Goal: Task Accomplishment & Management: Manage account settings

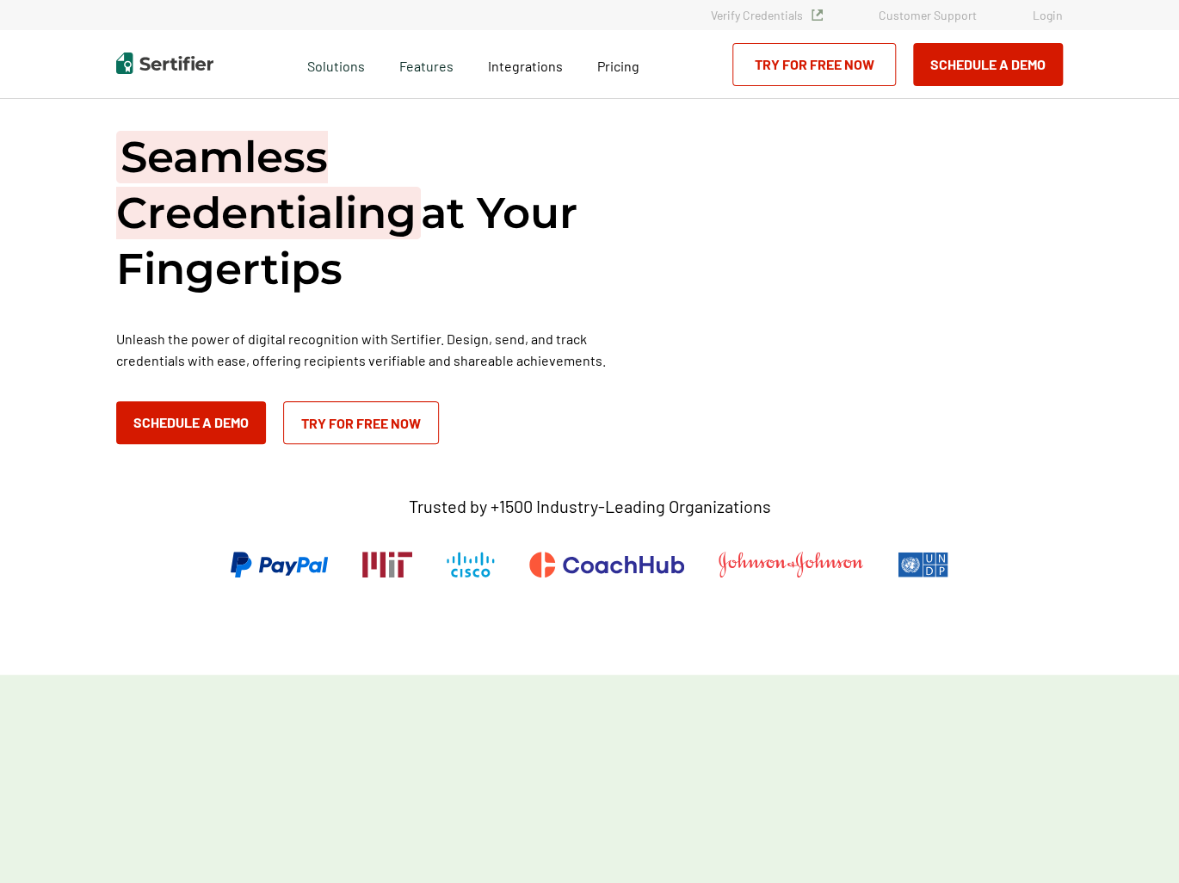
click at [1055, 4] on div "Verify Credentials Customer Support Login" at bounding box center [589, 15] width 1179 height 30
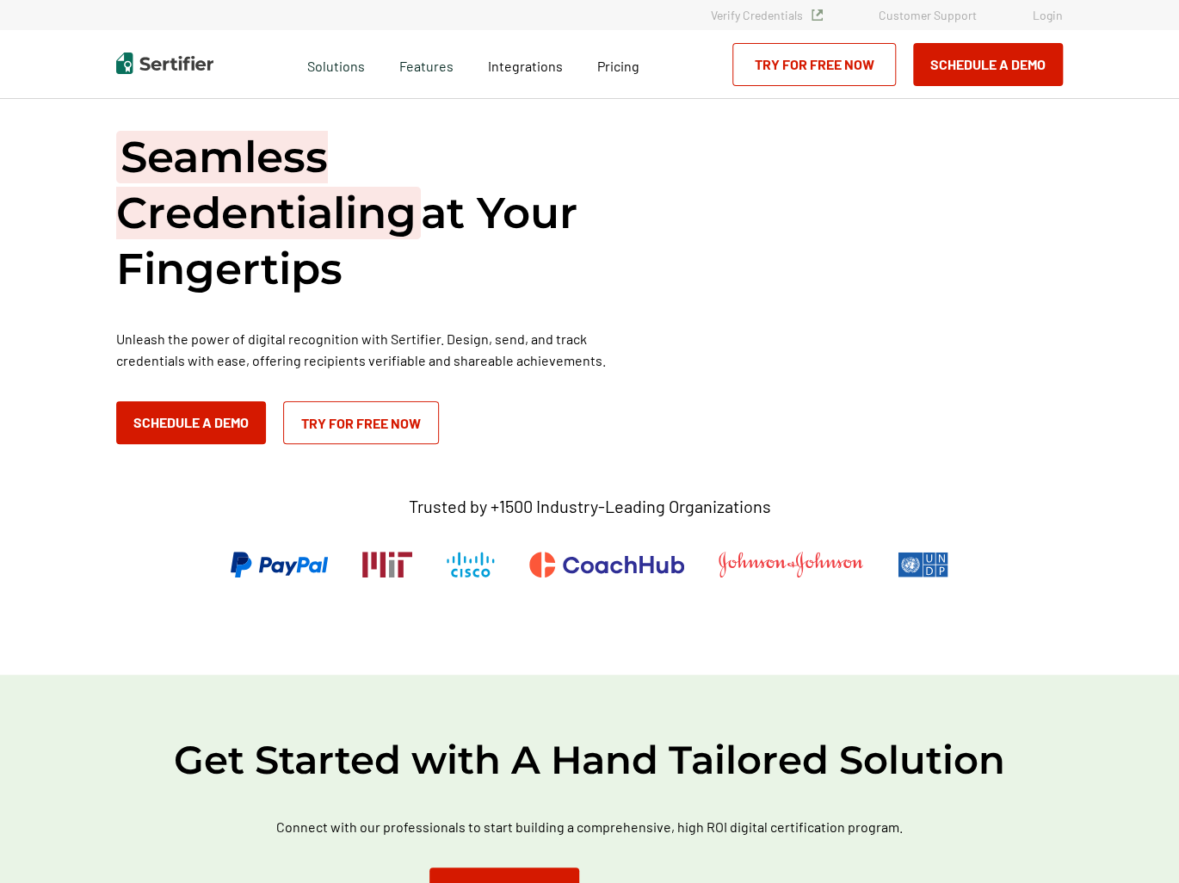
click at [1051, 14] on link "Login" at bounding box center [1048, 15] width 30 height 15
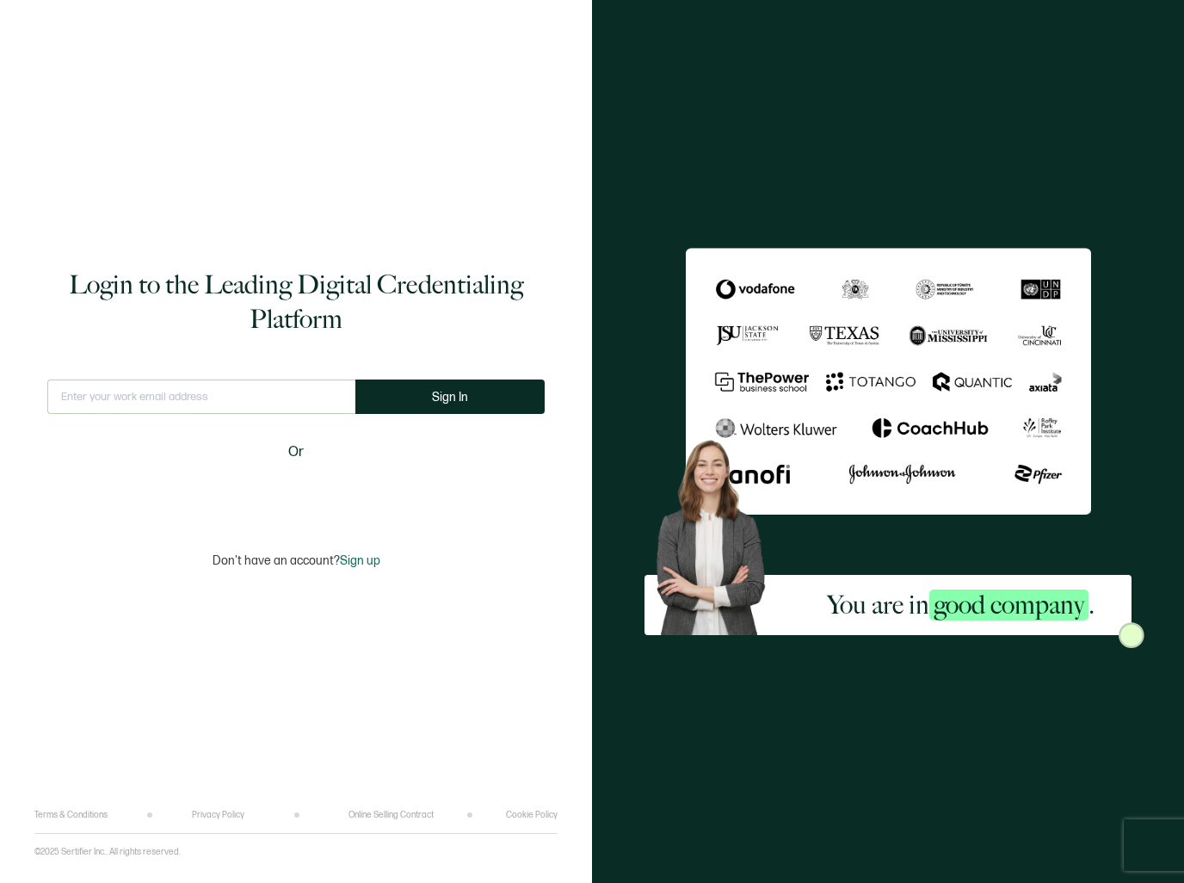
click at [155, 391] on input "text" at bounding box center [201, 396] width 308 height 34
click at [228, 400] on input "text" at bounding box center [201, 396] width 308 height 34
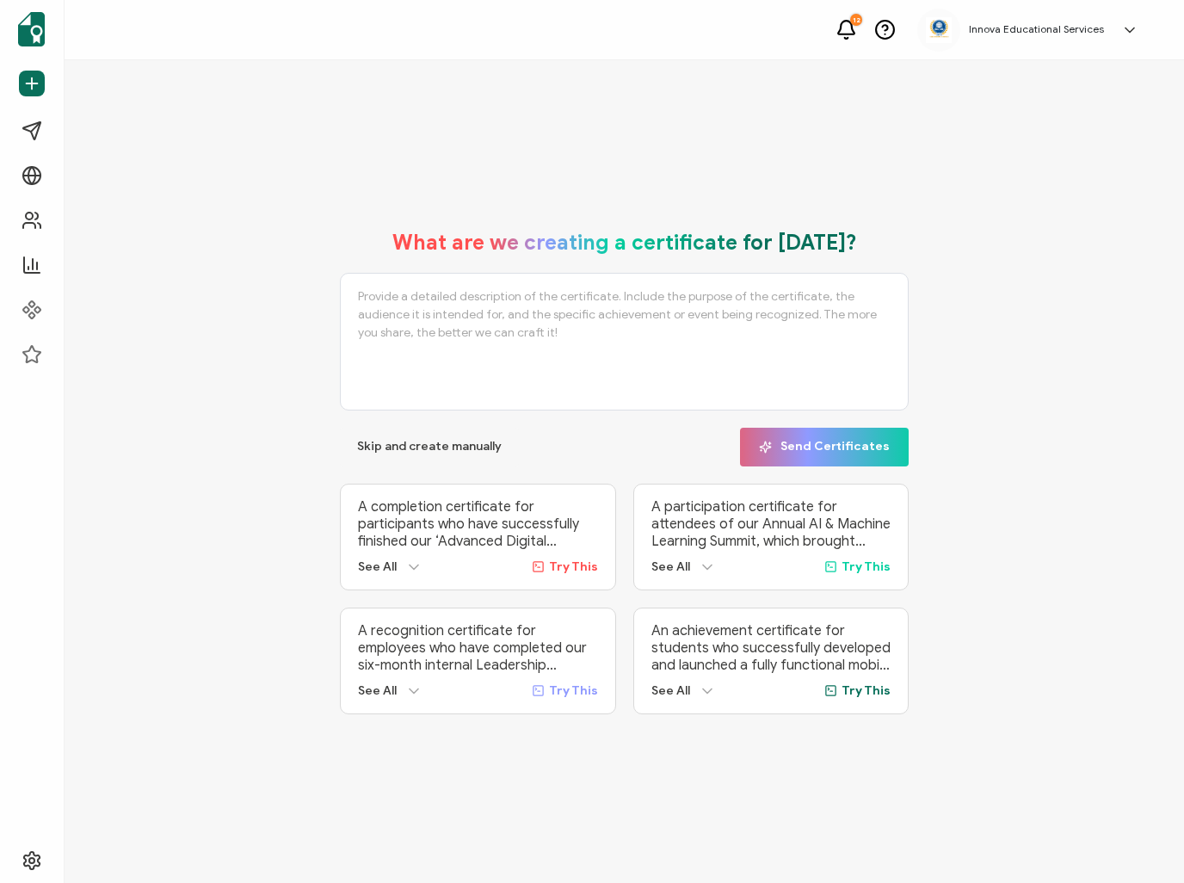
click at [977, 39] on div "Innova Educational Services Rene Aguirre insigmanova@gmail.com ID: 65977769 Inn…" at bounding box center [1032, 30] width 230 height 43
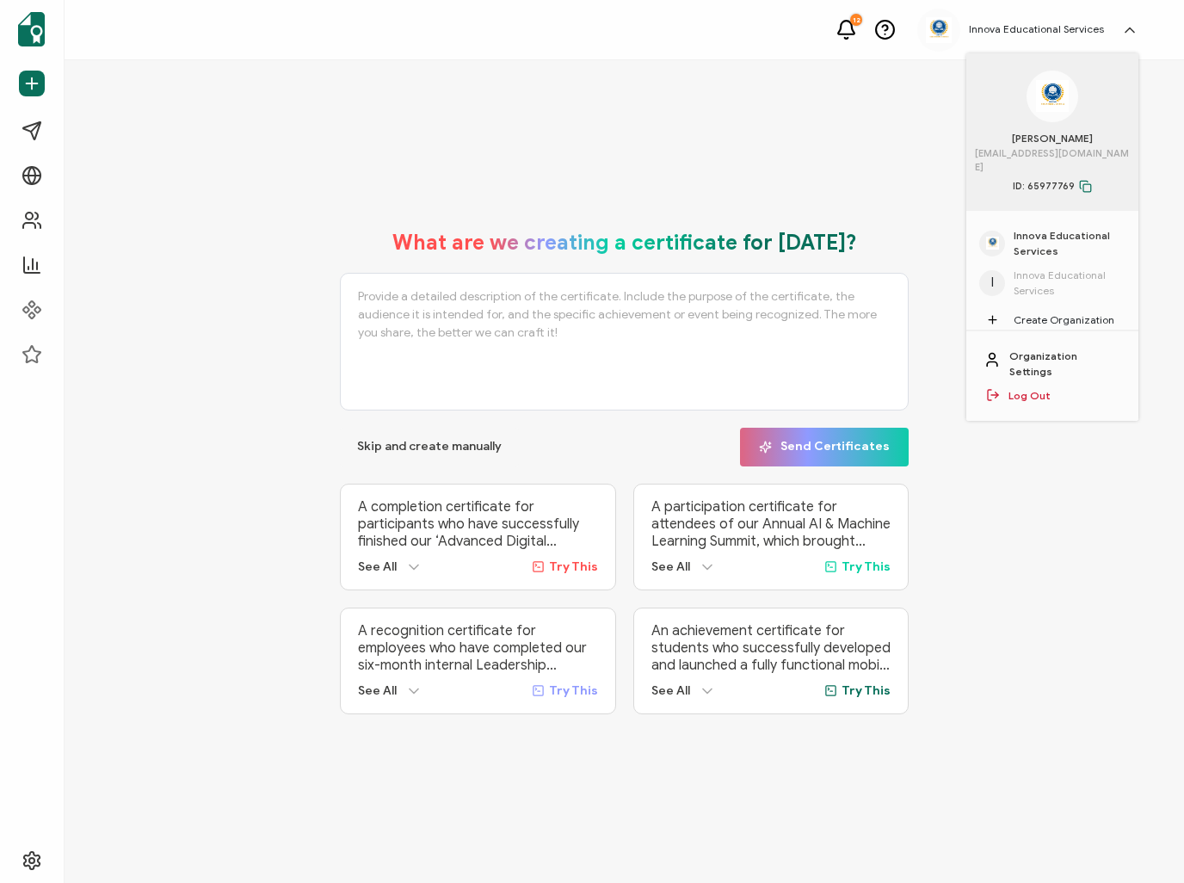
click at [860, 139] on div "What are we creating a certificate for today? Skip and create manually Send Cer…" at bounding box center [624, 471] width 1119 height 823
click at [111, 220] on link "Recipients" at bounding box center [107, 220] width 192 height 34
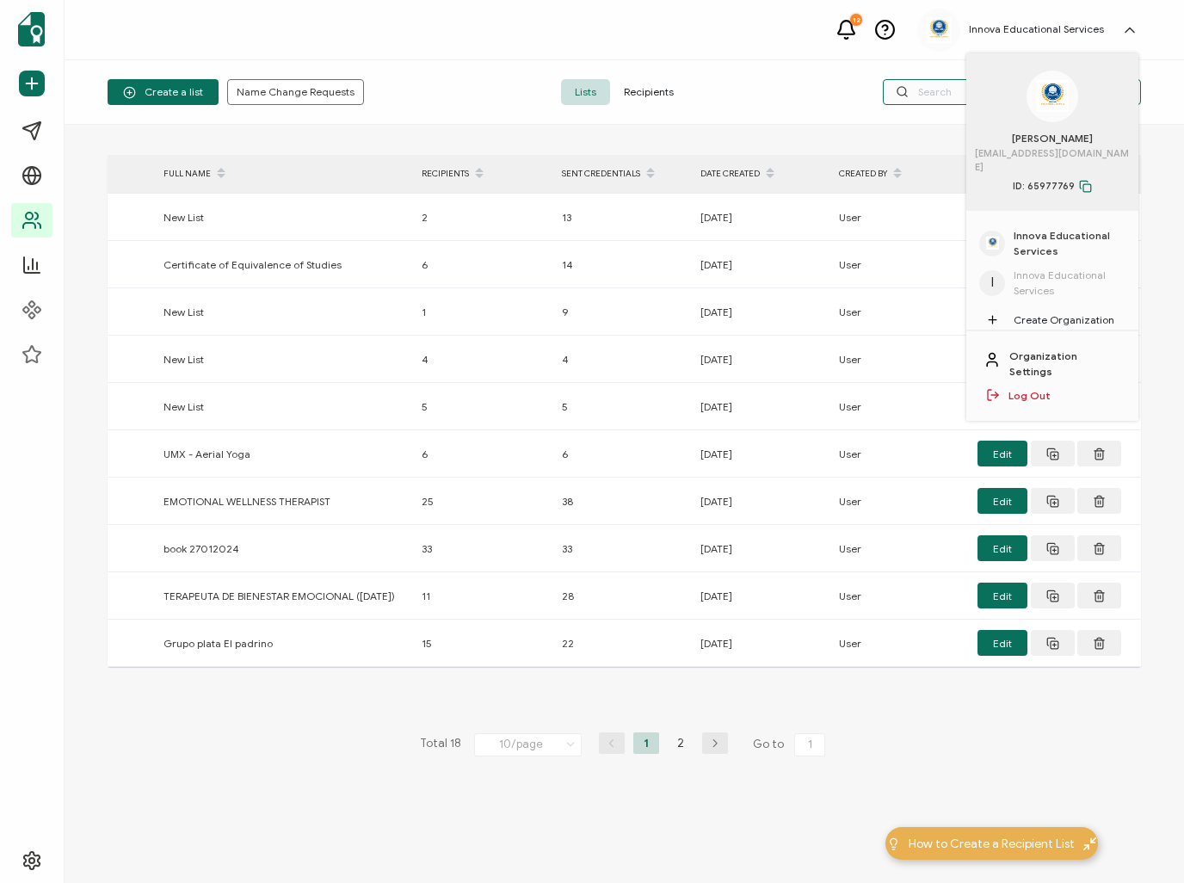
click at [928, 87] on input "text" at bounding box center [1012, 92] width 258 height 26
click at [668, 96] on span "Recipients" at bounding box center [648, 92] width 77 height 26
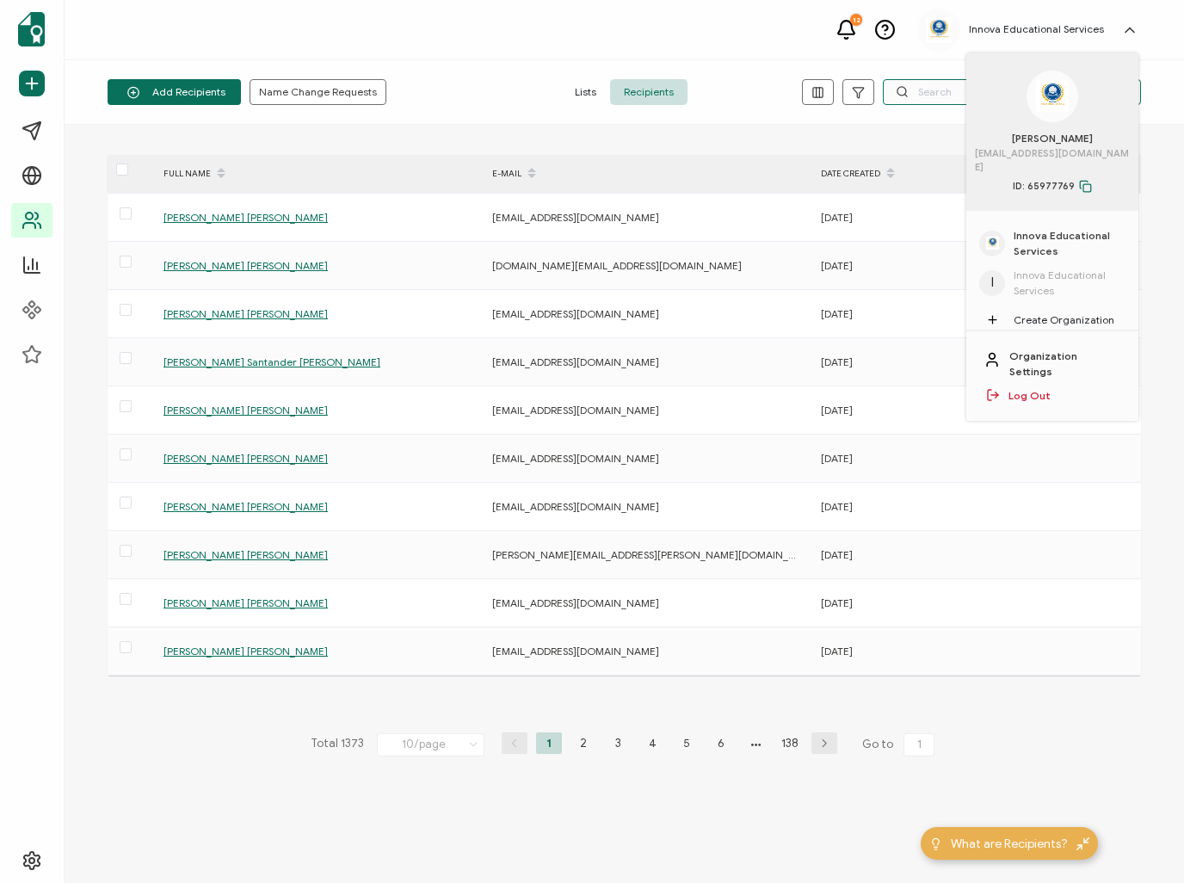
click at [933, 89] on input "text" at bounding box center [1012, 92] width 258 height 26
paste input "Walter Ivan Uzca Sornoza"
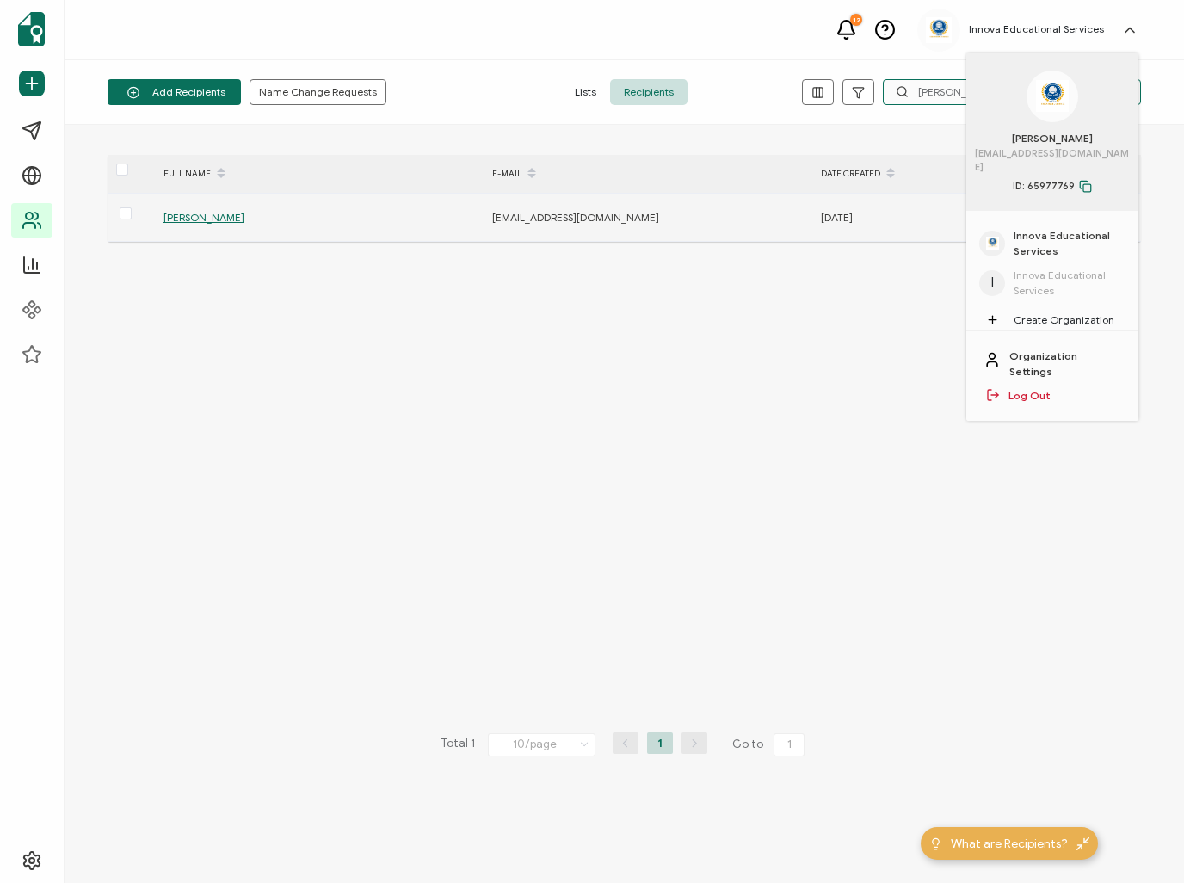
type input "Walter Ivan Uzca Sornoza"
click at [244, 218] on span "Walter Ivan Uzca Sornoza" at bounding box center [203, 217] width 81 height 13
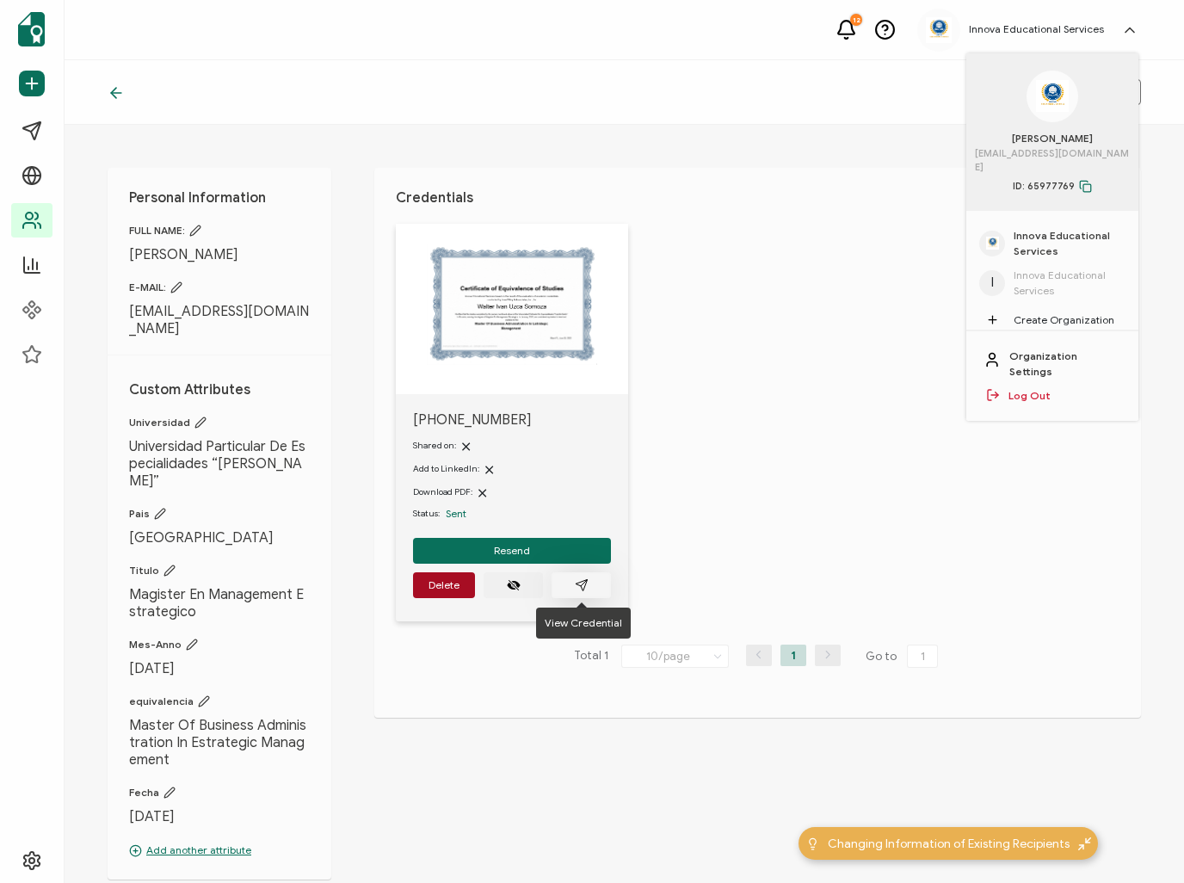
click at [586, 593] on button "button" at bounding box center [581, 585] width 59 height 26
